Goal: Obtain resource: Obtain resource

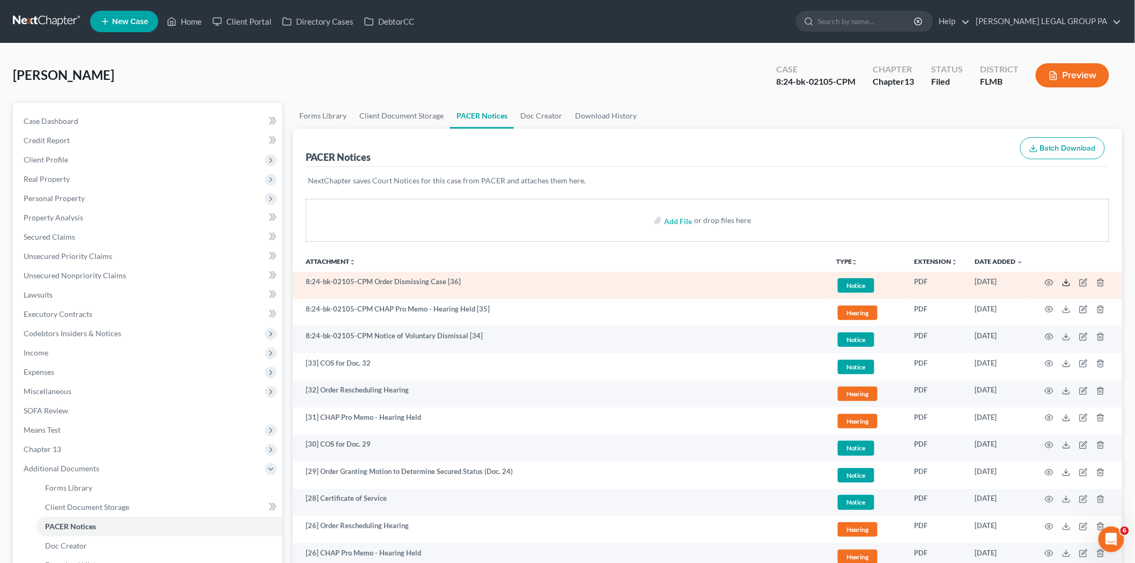
click at [1068, 283] on icon at bounding box center [1066, 282] width 9 height 9
click at [1063, 284] on icon at bounding box center [1066, 285] width 6 height 2
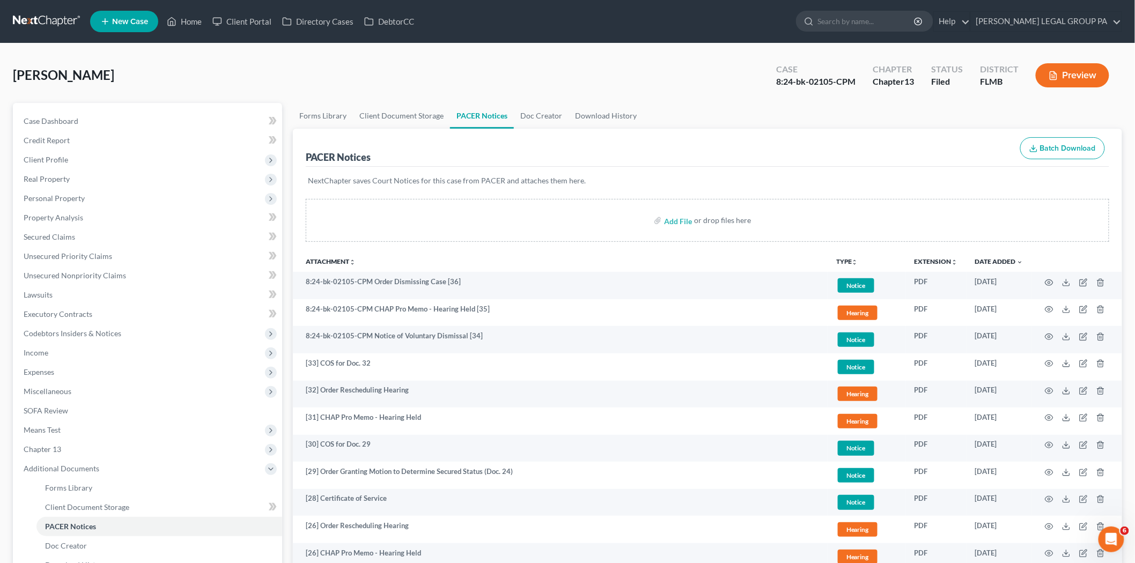
click at [62, 21] on link at bounding box center [47, 21] width 69 height 19
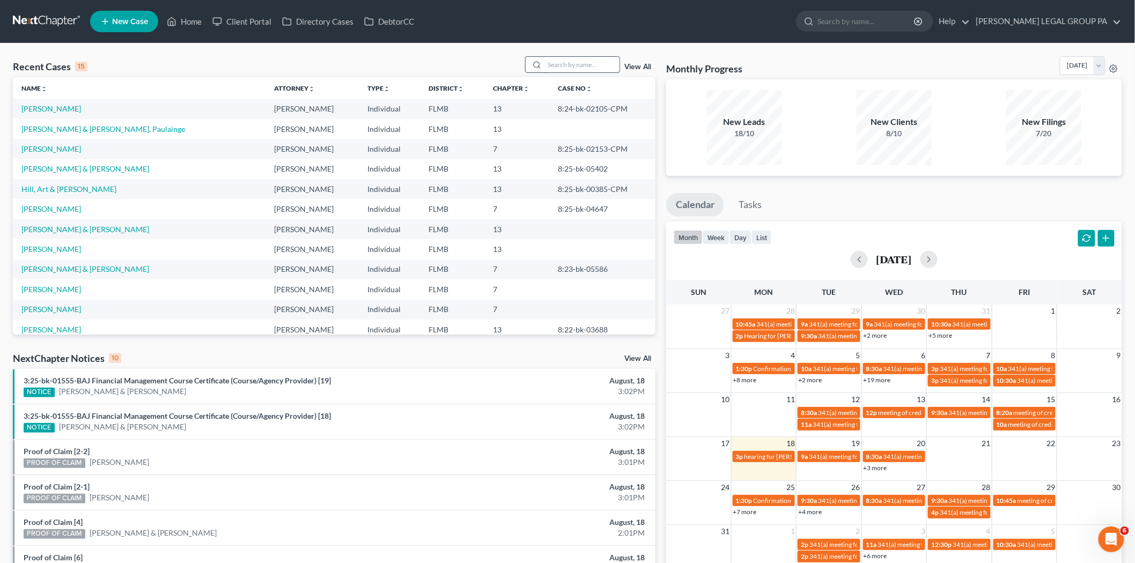
click at [560, 63] on input "search" at bounding box center [581, 65] width 75 height 16
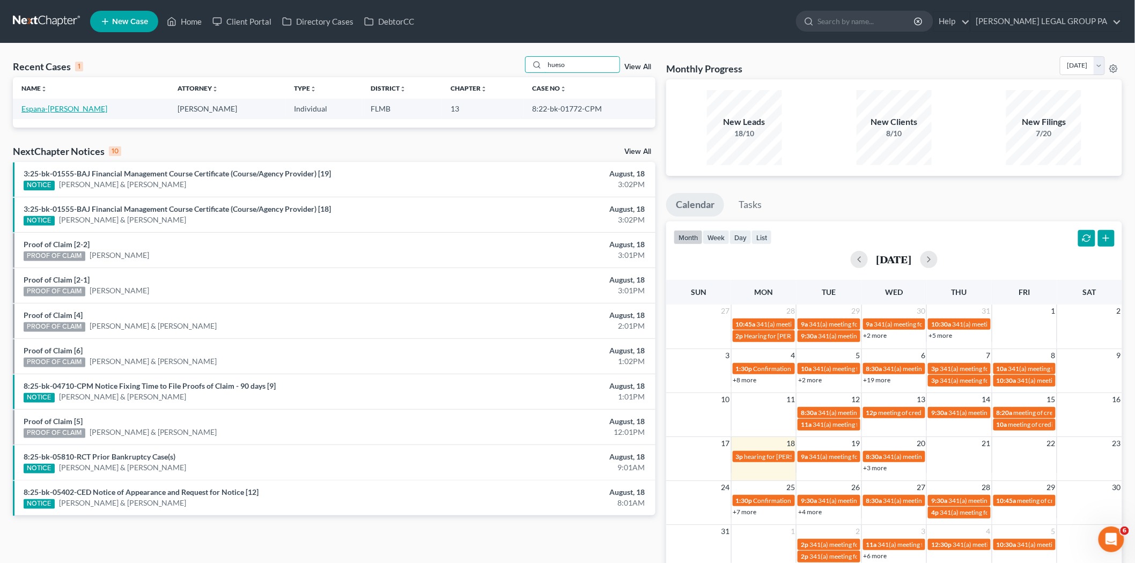
type input "hueso"
click at [64, 111] on link "Espana-[PERSON_NAME]" at bounding box center [64, 108] width 86 height 9
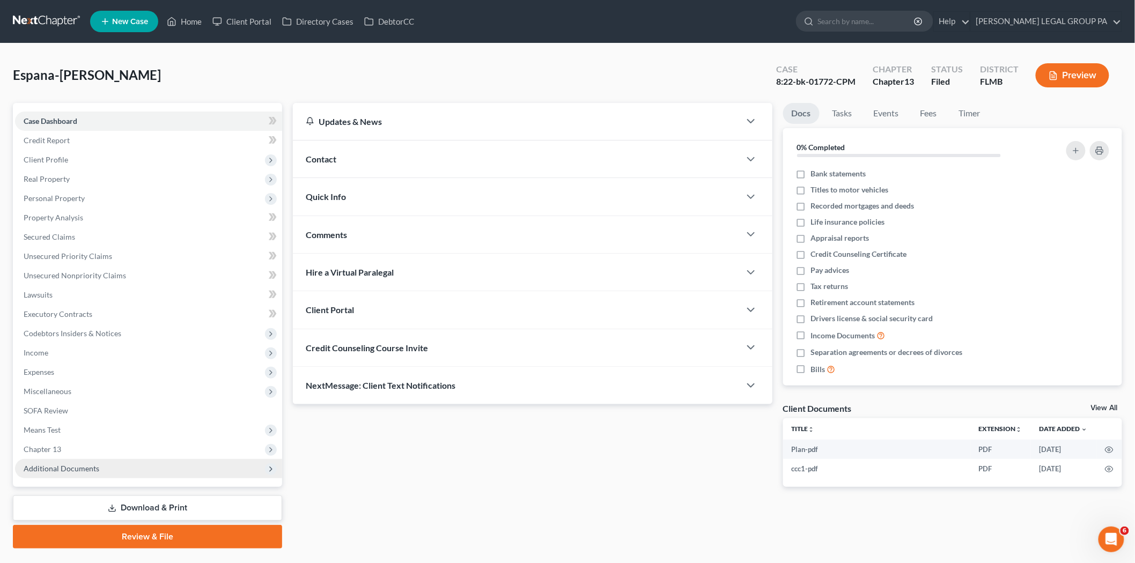
click at [126, 464] on span "Additional Documents" at bounding box center [148, 468] width 267 height 19
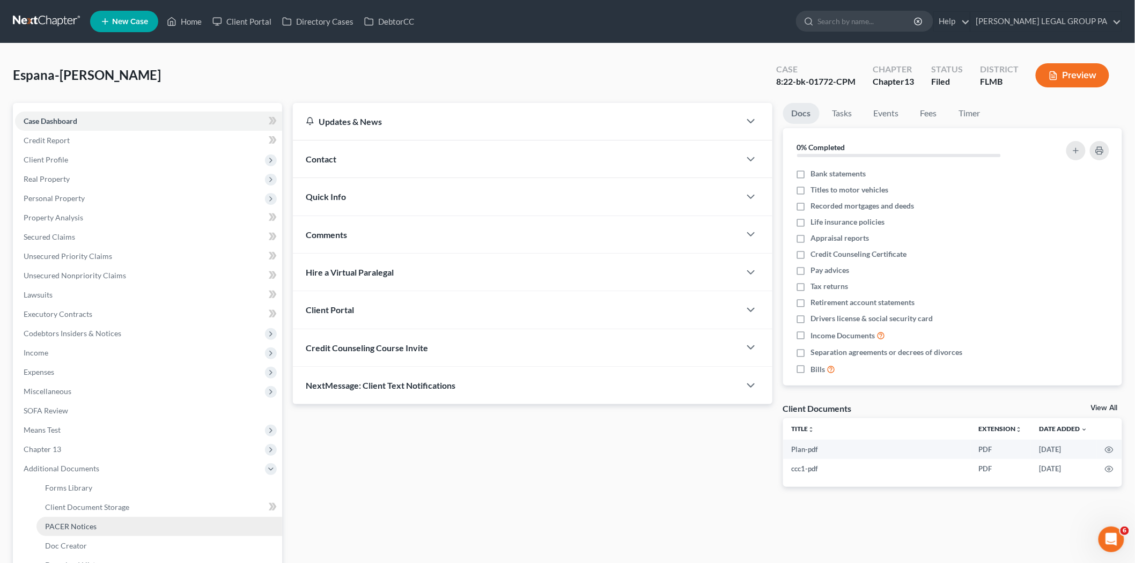
click at [114, 518] on link "PACER Notices" at bounding box center [159, 526] width 246 height 19
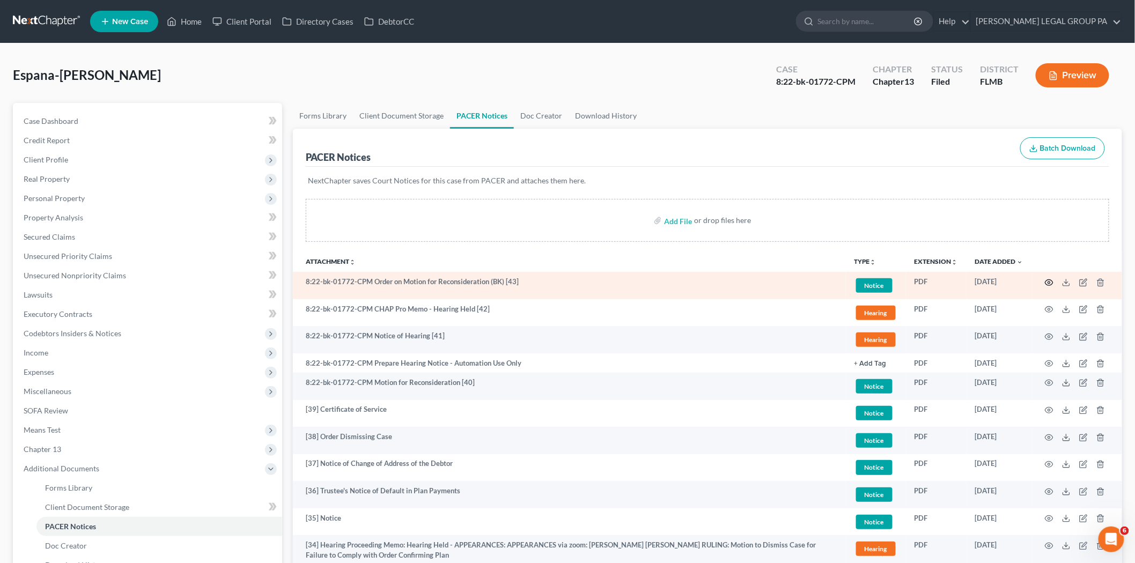
click at [1044, 281] on icon "button" at bounding box center [1048, 282] width 9 height 9
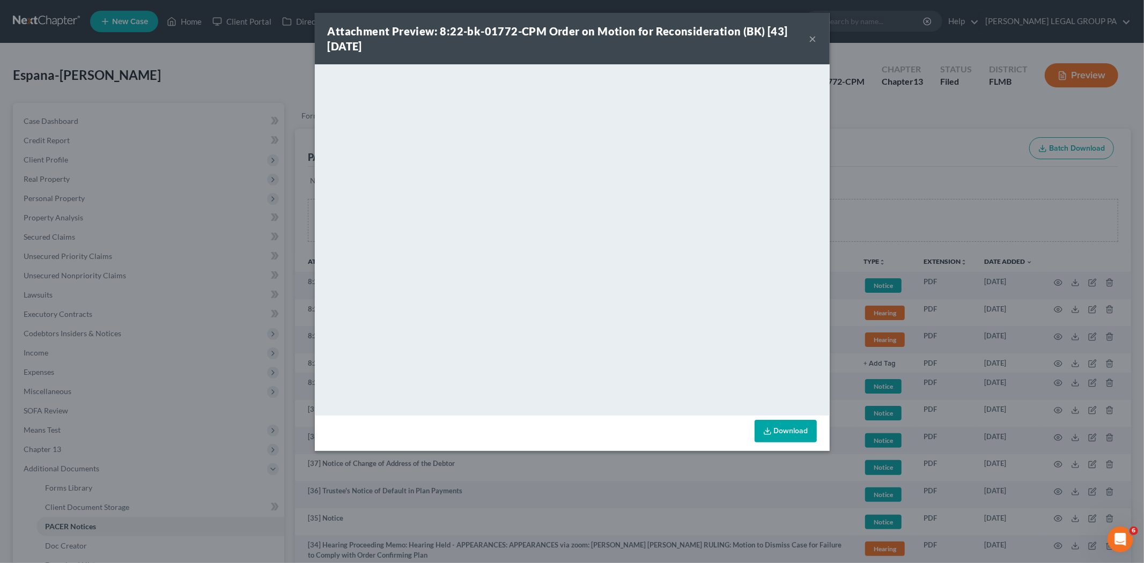
click at [813, 36] on button "×" at bounding box center [813, 38] width 8 height 13
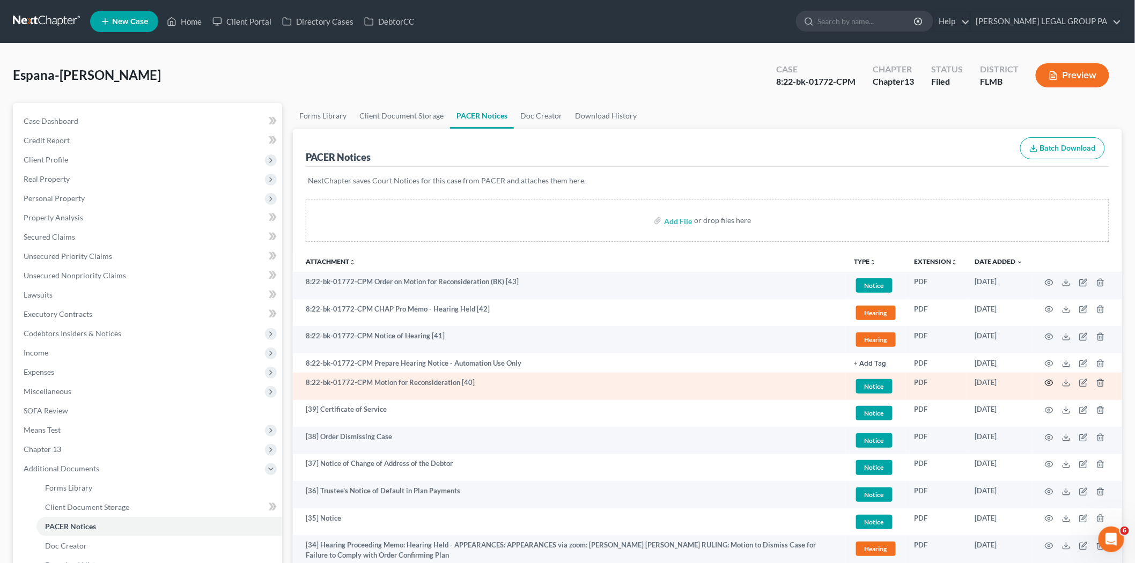
click at [1050, 380] on icon "button" at bounding box center [1048, 383] width 9 height 9
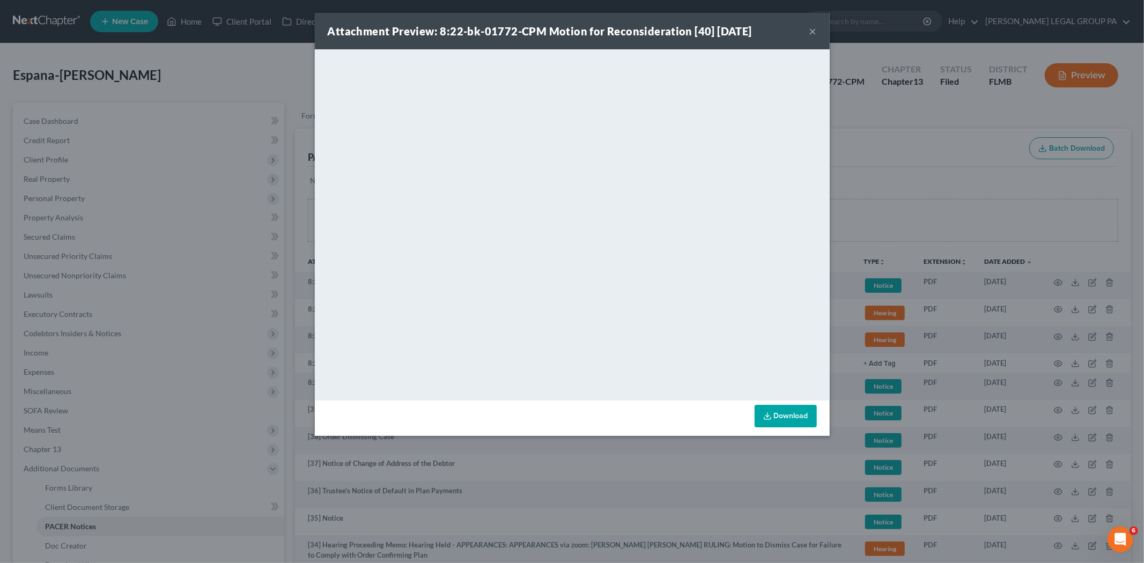
click at [809, 27] on button "×" at bounding box center [813, 31] width 8 height 13
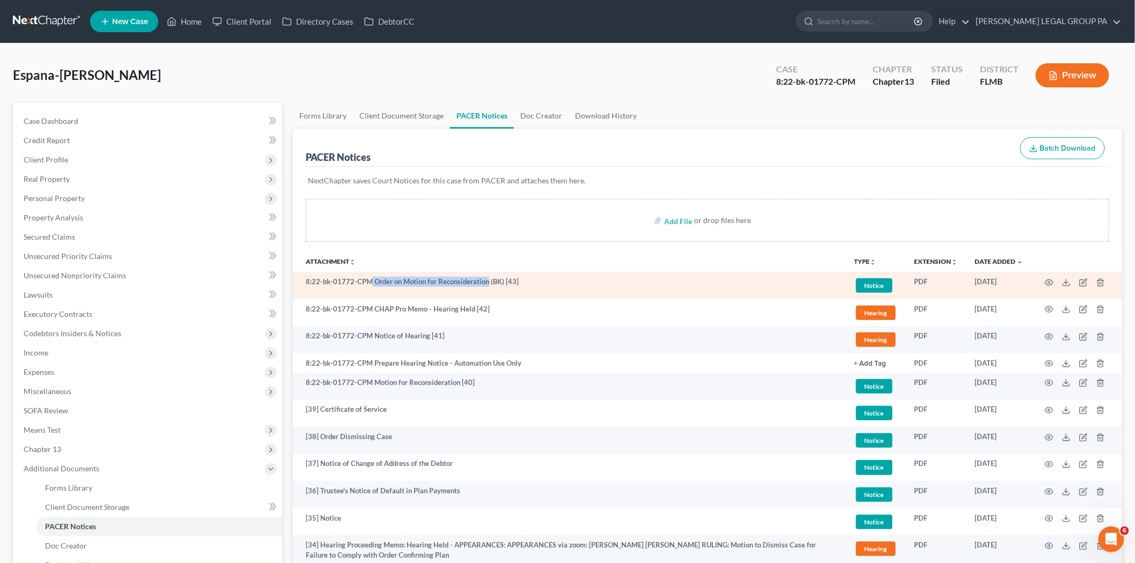
drag, startPoint x: 370, startPoint y: 277, endPoint x: 487, endPoint y: 281, distance: 116.4
click at [487, 281] on td "8:22-bk-01772-CPM Order on Motion for Reconsideration (BK) [43]" at bounding box center [569, 285] width 553 height 27
copy td "Order on Motion for Reconsideration"
click at [1065, 283] on icon at bounding box center [1066, 282] width 9 height 9
